Goal: Transaction & Acquisition: Purchase product/service

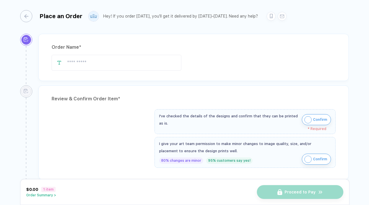
type input "****"
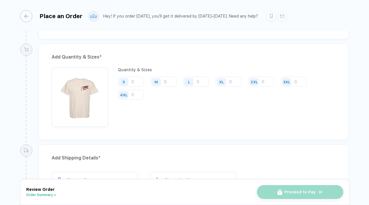
scroll to position [541, 0]
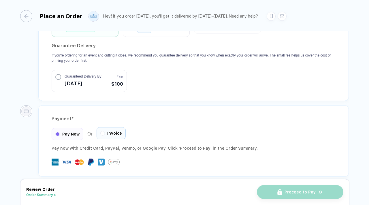
click at [104, 131] on div "Invoice" at bounding box center [110, 133] width 29 height 12
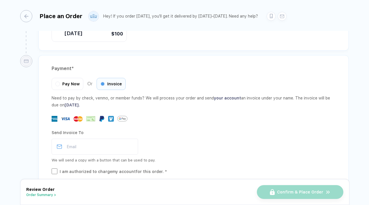
scroll to position [598, 0]
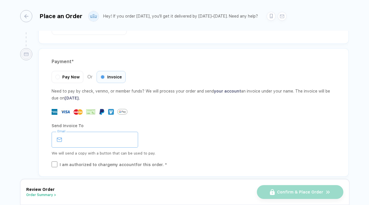
click at [75, 134] on input "email" at bounding box center [95, 140] width 86 height 16
click at [97, 135] on input "**********" at bounding box center [95, 140] width 86 height 16
type input "**********"
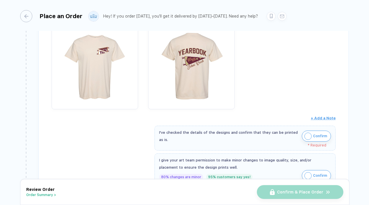
scroll to position [109, 0]
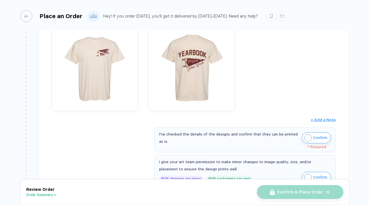
click at [305, 139] on img "button" at bounding box center [307, 137] width 7 height 7
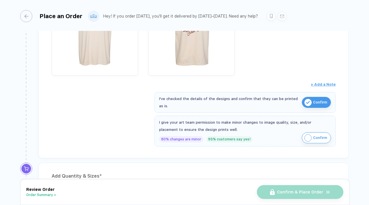
scroll to position [145, 0]
click at [307, 136] on img "button" at bounding box center [307, 137] width 7 height 7
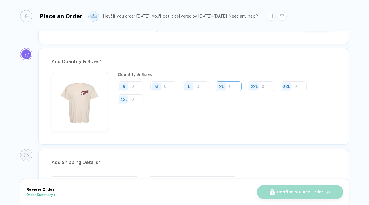
scroll to position [259, 0]
click at [200, 89] on input "number" at bounding box center [196, 87] width 26 height 10
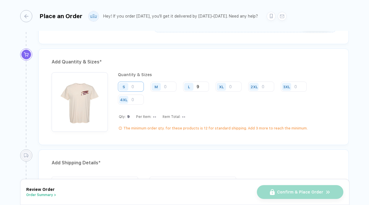
type input "9"
click at [137, 88] on input "number" at bounding box center [131, 87] width 26 height 10
click at [135, 87] on input "number" at bounding box center [131, 87] width 26 height 10
type input "2"
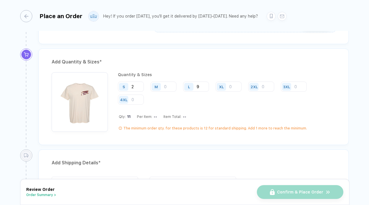
click at [159, 86] on div "M" at bounding box center [156, 87] width 9 height 8
click at [165, 86] on input "number" at bounding box center [163, 87] width 26 height 10
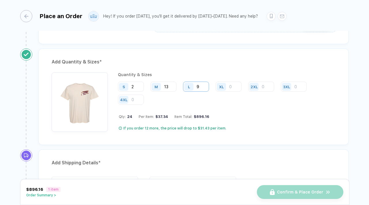
type input "13"
click at [198, 86] on input "9" at bounding box center [196, 87] width 26 height 10
type input "8"
click at [220, 104] on div "S 2 M 13 L 8 XL 2XL 3XL 4XL" at bounding box center [226, 94] width 217 height 24
click at [170, 86] on input "13" at bounding box center [163, 87] width 26 height 10
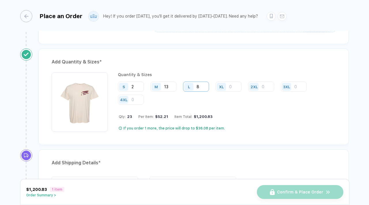
click at [201, 84] on input "8" at bounding box center [196, 87] width 26 height 10
type input "7"
type input "8"
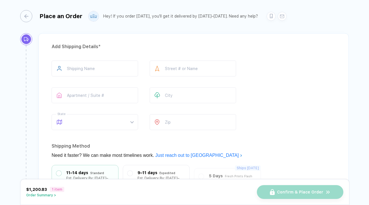
scroll to position [382, 0]
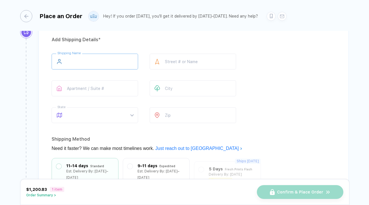
click at [84, 56] on input "text" at bounding box center [95, 62] width 86 height 16
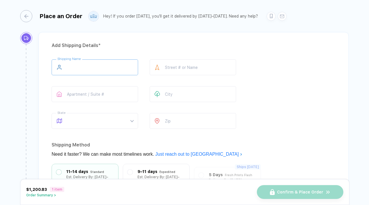
scroll to position [373, 0]
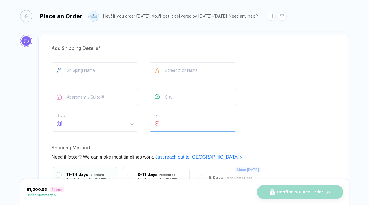
click at [180, 127] on input "number" at bounding box center [192, 124] width 86 height 16
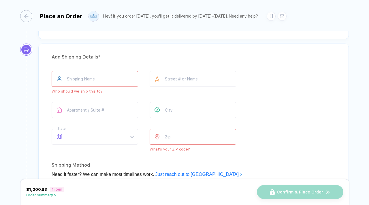
scroll to position [363, 0]
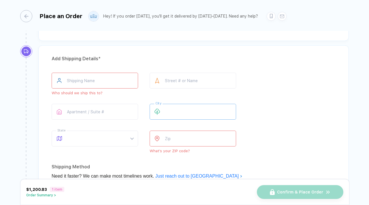
click at [171, 113] on input "text" at bounding box center [192, 112] width 86 height 16
type input "**********"
click at [189, 81] on input "text" at bounding box center [192, 81] width 86 height 16
click at [96, 114] on input "text" at bounding box center [95, 112] width 86 height 16
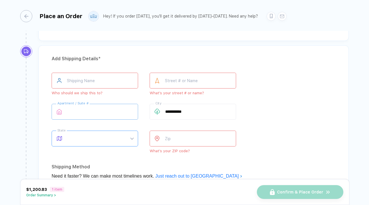
click at [112, 137] on span at bounding box center [100, 138] width 66 height 15
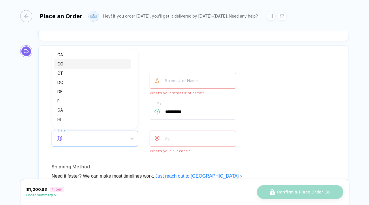
scroll to position [39, 0]
click at [75, 108] on div "GA" at bounding box center [92, 109] width 70 height 6
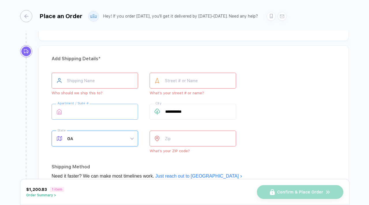
click at [99, 112] on input "text" at bounding box center [95, 112] width 86 height 16
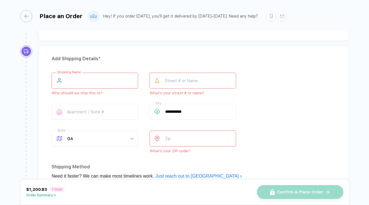
click at [90, 81] on input "text" at bounding box center [95, 81] width 86 height 16
type input "**********"
click at [179, 141] on input "number" at bounding box center [192, 138] width 86 height 16
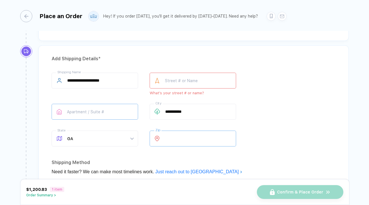
type input "*****"
click at [122, 109] on input "text" at bounding box center [95, 112] width 86 height 16
click at [195, 83] on input "text" at bounding box center [192, 81] width 86 height 16
drag, startPoint x: 67, startPoint y: 79, endPoint x: 124, endPoint y: 80, distance: 57.6
click at [124, 80] on input "**********" at bounding box center [95, 81] width 86 height 16
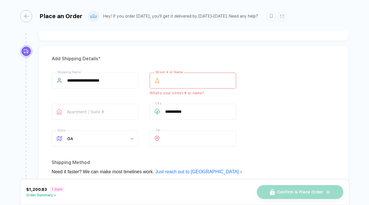
click at [185, 82] on input "text" at bounding box center [192, 81] width 86 height 16
paste input "**********"
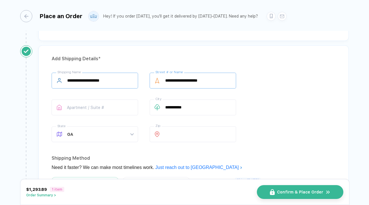
type input "**********"
drag, startPoint x: 122, startPoint y: 80, endPoint x: 48, endPoint y: 79, distance: 73.7
click at [48, 79] on div "**********" at bounding box center [193, 159] width 310 height 229
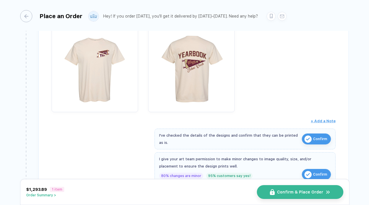
scroll to position [101, 0]
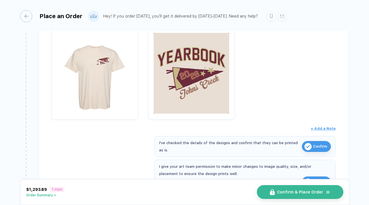
type input "**********"
click at [206, 78] on img "button" at bounding box center [191, 73] width 81 height 81
click at [181, 82] on img "button" at bounding box center [191, 73] width 81 height 81
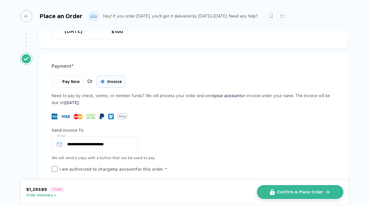
scroll to position [594, 0]
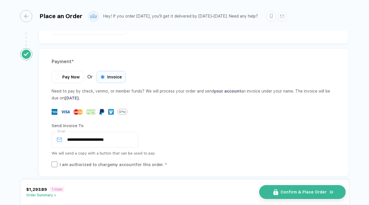
click at [302, 193] on span "Confirm & Place Order" at bounding box center [303, 192] width 46 height 5
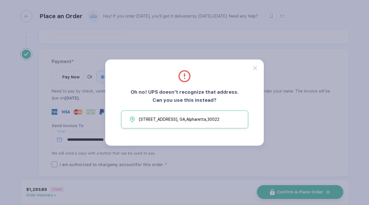
click at [228, 124] on button "[STREET_ADDRESS]" at bounding box center [184, 119] width 127 height 18
type input "**********"
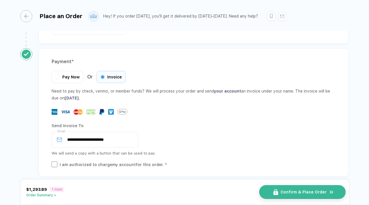
click at [296, 193] on span "Confirm & Place Order" at bounding box center [303, 192] width 46 height 5
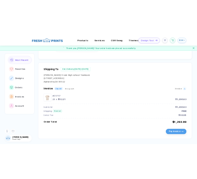
scroll to position [135, 0]
